Goal: Transaction & Acquisition: Purchase product/service

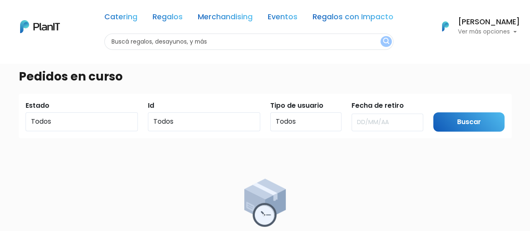
click at [501, 30] on p "Ver más opciones" at bounding box center [489, 32] width 62 height 6
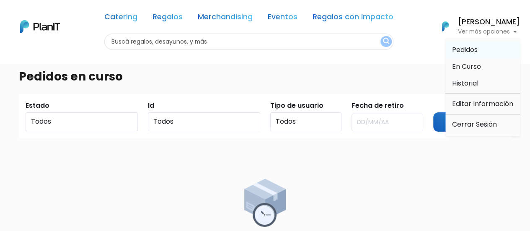
click at [481, 47] on li "Pedidos" at bounding box center [483, 50] width 75 height 17
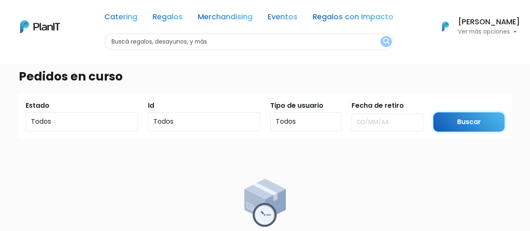
click at [475, 117] on input "Buscar" at bounding box center [470, 122] width 72 height 20
click at [474, 25] on h6 "[PERSON_NAME]" at bounding box center [489, 22] width 62 height 8
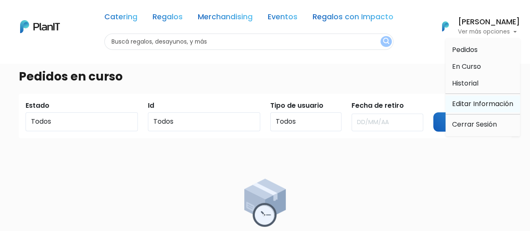
click at [479, 110] on link "Editar Información" at bounding box center [483, 104] width 75 height 17
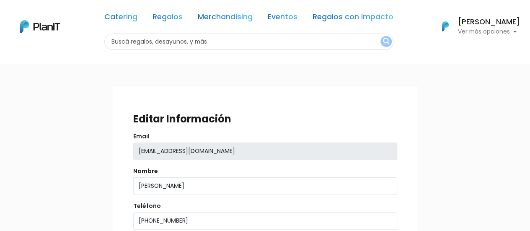
click at [189, 44] on input "text" at bounding box center [248, 42] width 289 height 16
type input "tartarte"
click at [381, 36] on button "submit" at bounding box center [386, 41] width 11 height 11
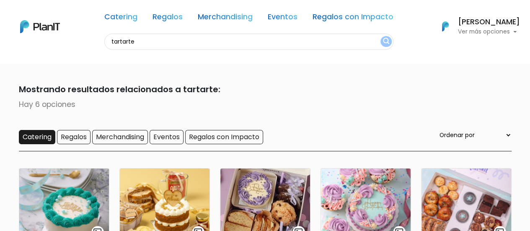
click at [42, 135] on input "Catering" at bounding box center [37, 137] width 36 height 14
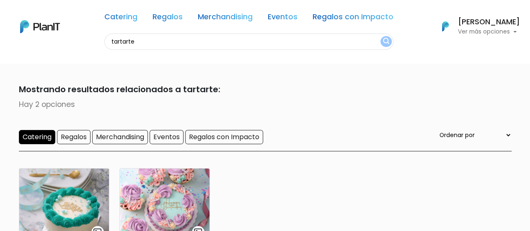
click at [186, 43] on input "tartarte" at bounding box center [248, 42] width 289 height 16
type input "t"
click at [122, 18] on link "Catering" at bounding box center [120, 18] width 33 height 10
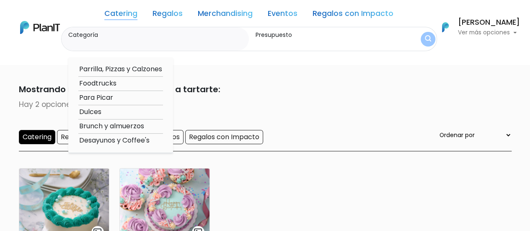
click at [110, 113] on option "Dulces" at bounding box center [120, 112] width 85 height 10
type input "Dulces"
type input "$0 - $1000"
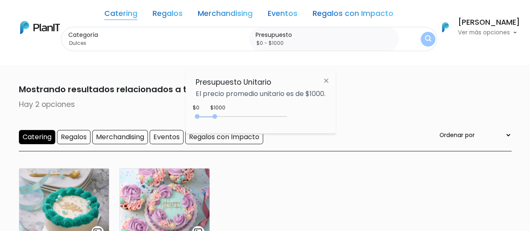
click at [122, 10] on link "Catering" at bounding box center [120, 15] width 33 height 10
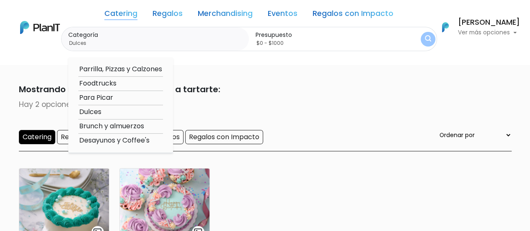
click at [132, 141] on option "Desayunos y Coffee's" at bounding box center [120, 140] width 85 height 10
type input "Desayunos y Coffee's"
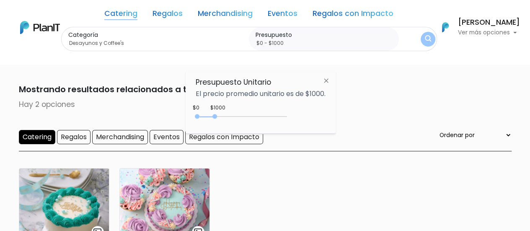
click at [122, 10] on link "Catering" at bounding box center [120, 15] width 33 height 10
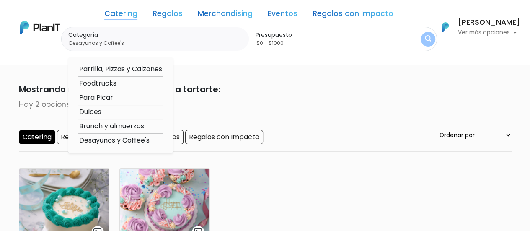
click at [116, 137] on option "Desayunos y Coffee's" at bounding box center [120, 140] width 85 height 10
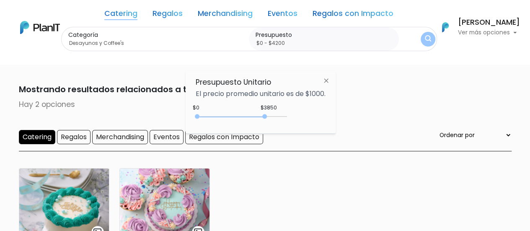
type input "$0 - $4250"
drag, startPoint x: 215, startPoint y: 118, endPoint x: 274, endPoint y: 119, distance: 59.5
click at [274, 119] on div "0 : 4250 0 4250" at bounding box center [243, 118] width 88 height 8
click at [378, 76] on div "2 resultados Mostrando resultados relacionados a tartarte: Hay 2 opciones Cater…" at bounding box center [265, 210] width 503 height 294
click at [431, 38] on img "submit" at bounding box center [428, 39] width 6 height 8
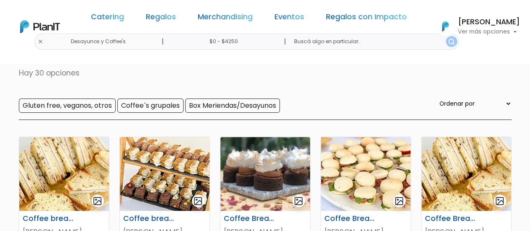
scroll to position [52, 0]
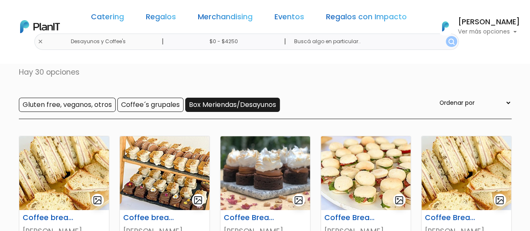
click at [219, 102] on input "Box Meriendas/Desayunos" at bounding box center [232, 105] width 95 height 14
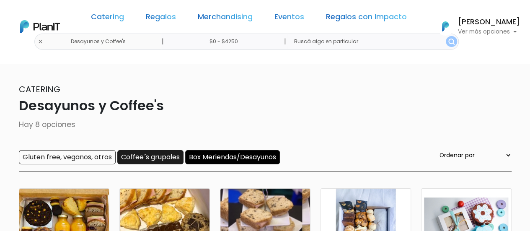
click at [174, 155] on input "Coffee´s grupales" at bounding box center [150, 157] width 66 height 14
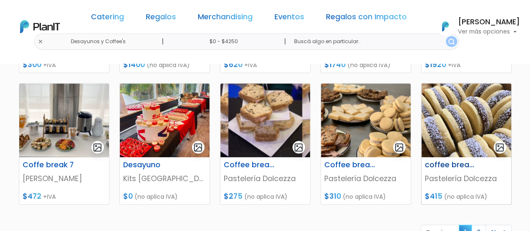
scroll to position [371, 0]
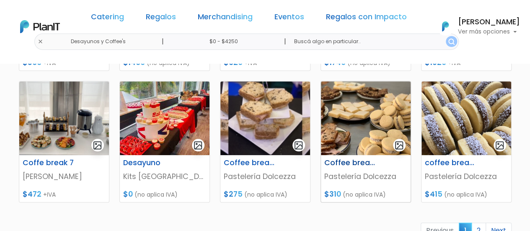
click at [368, 174] on p "Pastelería Dolcezza" at bounding box center [366, 176] width 83 height 11
